Goal: Information Seeking & Learning: Compare options

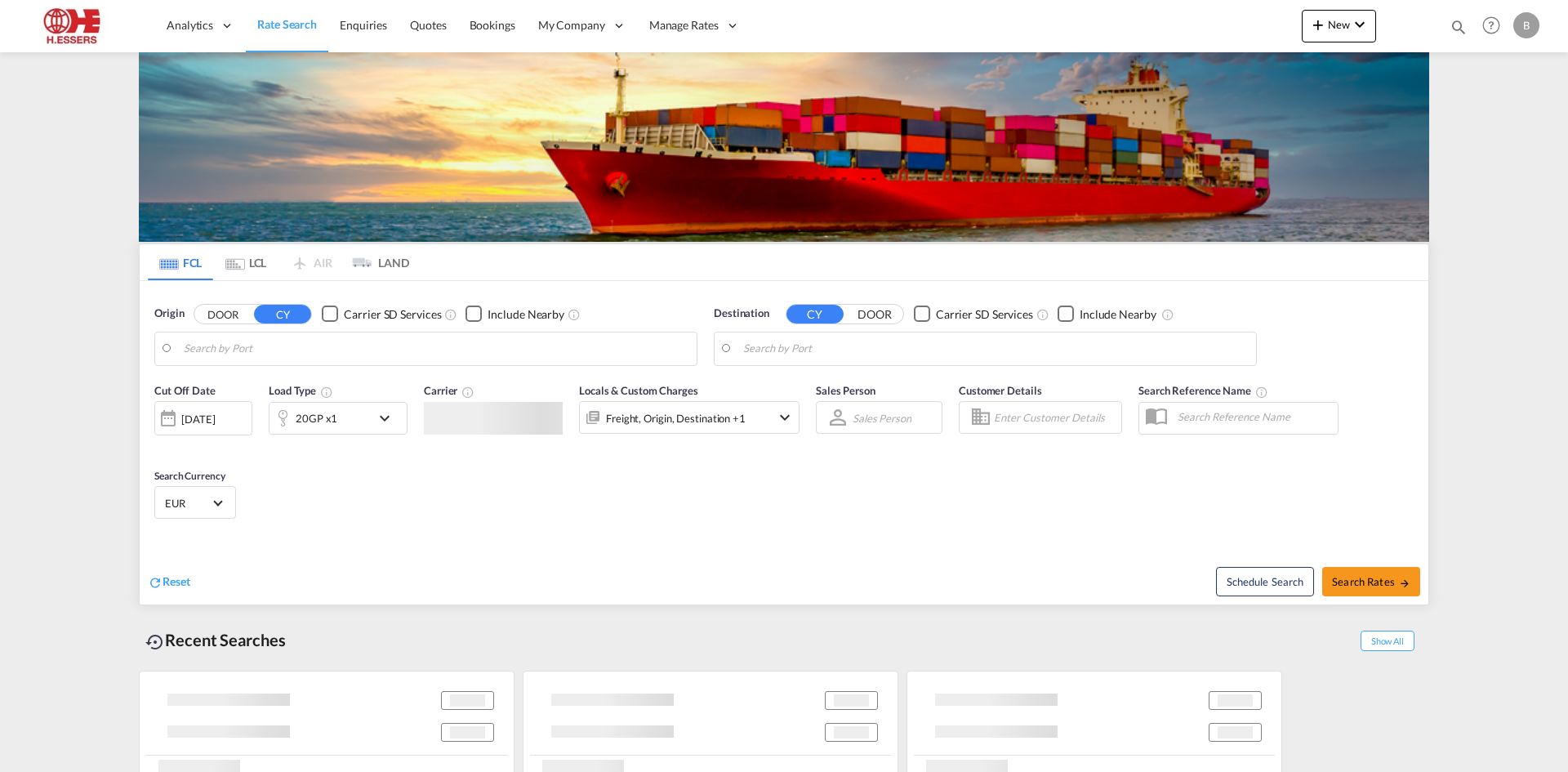
type input "[GEOGRAPHIC_DATA], BEANR"
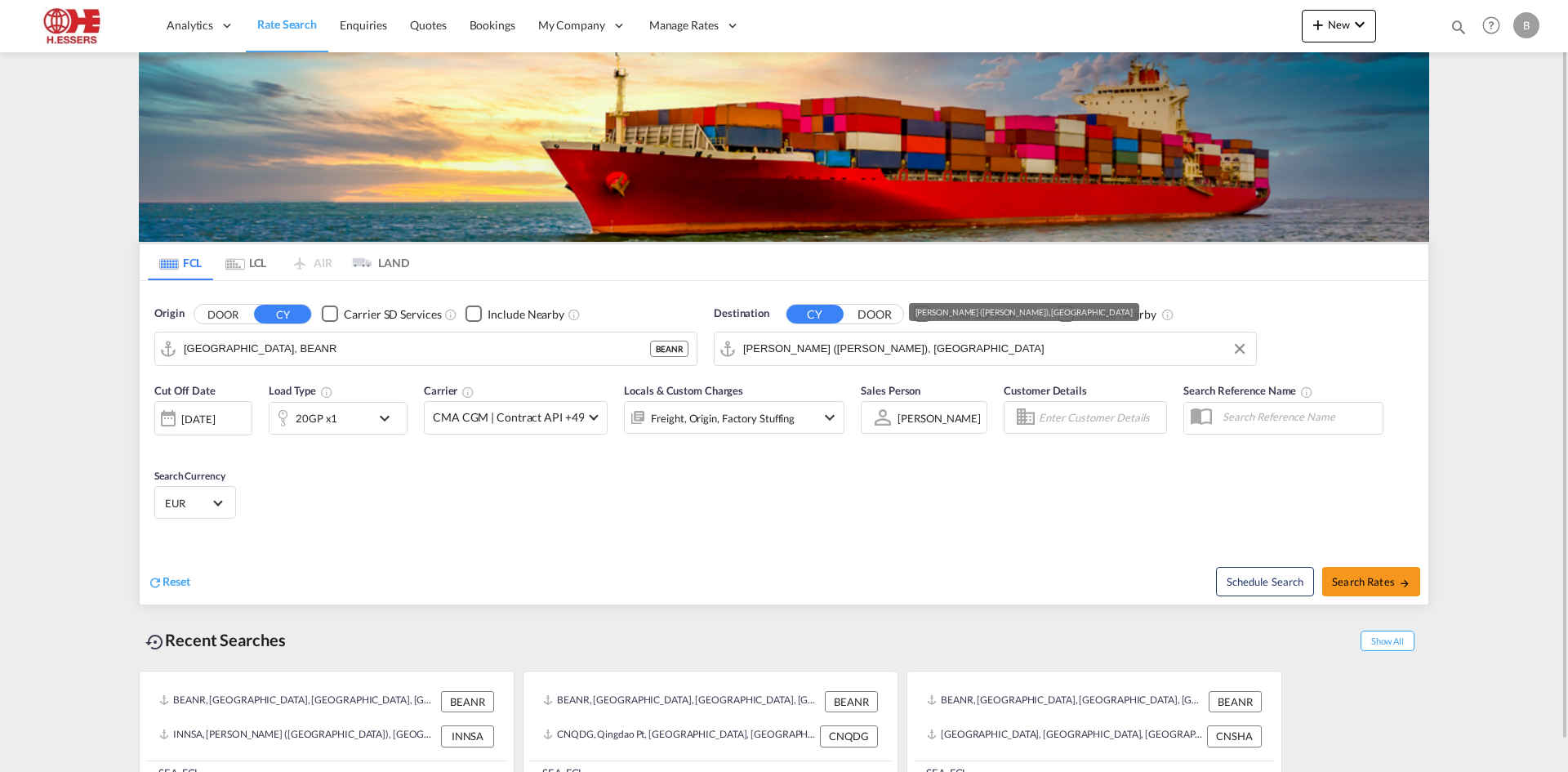
click at [1068, 351] on input "[PERSON_NAME] ([PERSON_NAME]), [GEOGRAPHIC_DATA]" at bounding box center [995, 349] width 505 height 25
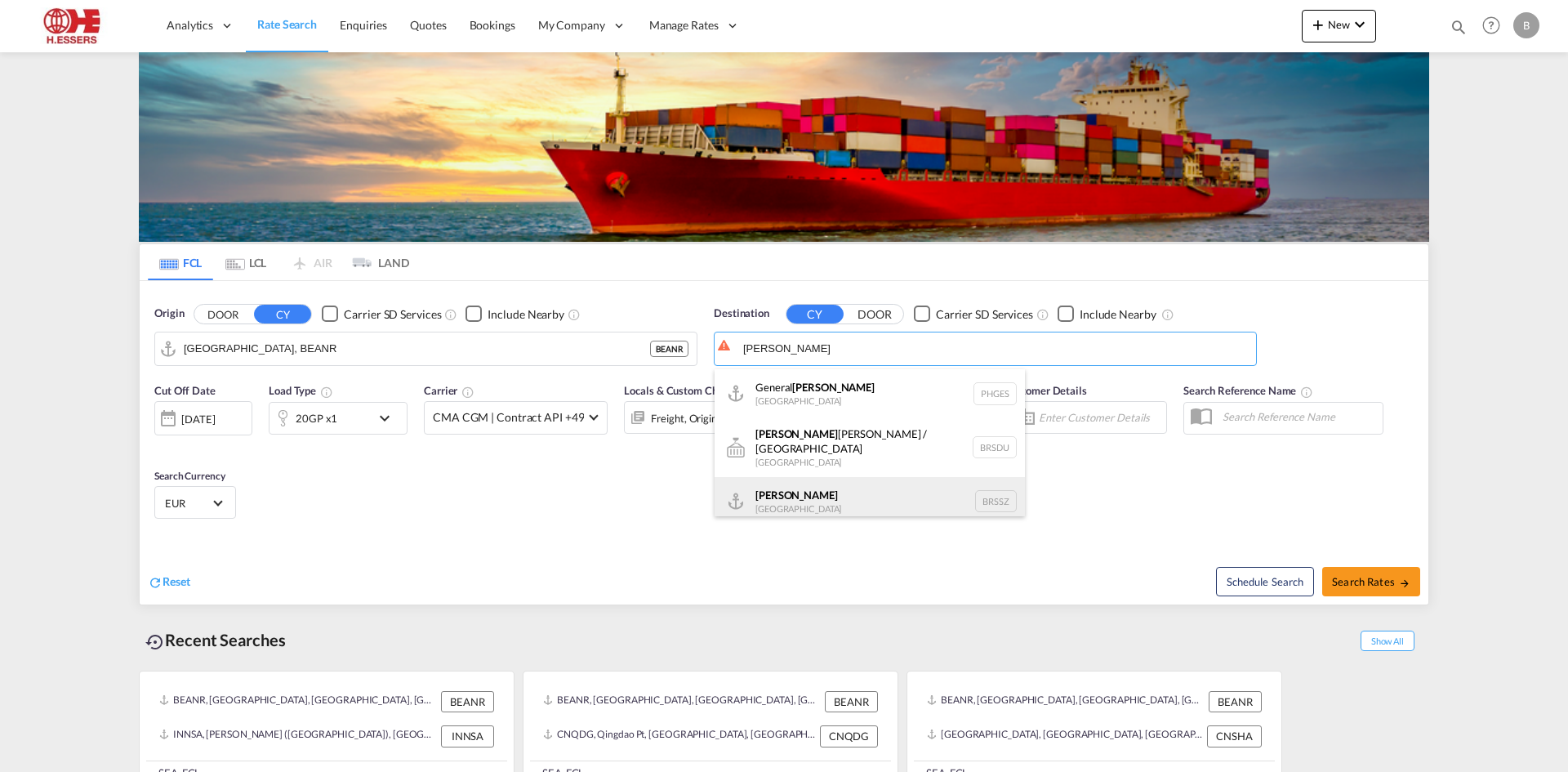
click at [879, 487] on div "[PERSON_NAME] [GEOGRAPHIC_DATA] BRSSZ" at bounding box center [870, 501] width 311 height 49
type input "[PERSON_NAME], BRSSZ"
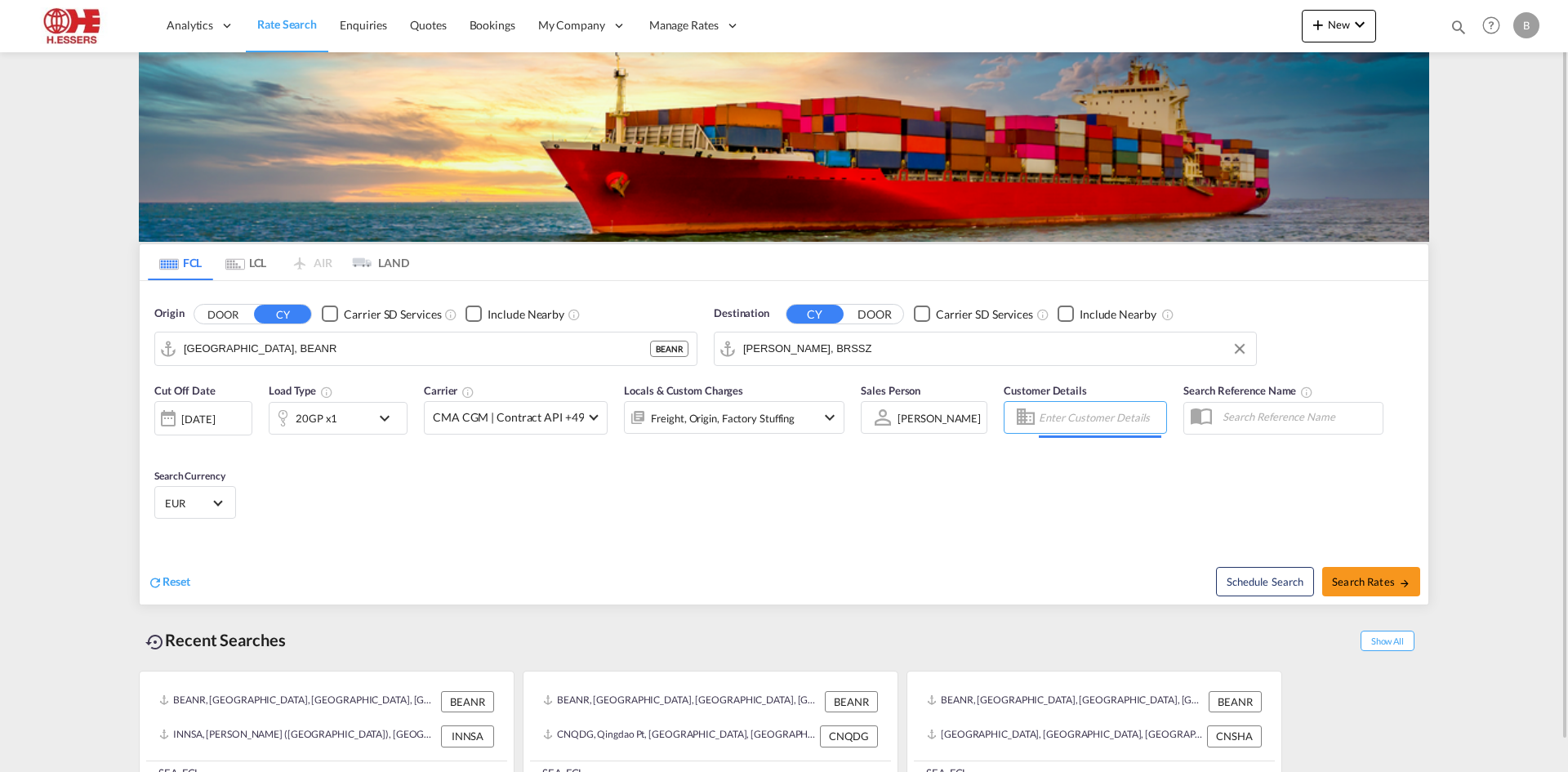
click at [1045, 420] on input "Enter Customer Details" at bounding box center [1100, 417] width 123 height 25
click at [1148, 473] on div "Test Customer [EMAIL_ADDRESS][DOMAIN_NAME] | IQA TALYST EXPORT" at bounding box center [1183, 459] width 311 height 43
type input "IQATALYST EXPORT, Test Customer, [EMAIL_ADDRESS][DOMAIN_NAME]"
click at [1371, 591] on button "Search Rates" at bounding box center [1371, 581] width 98 height 30
type input "BEANR to BRSSZ / [DATE]"
